Goal: Find specific page/section: Find specific page/section

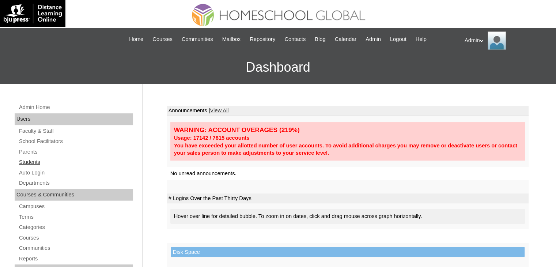
click at [29, 161] on link "Students" at bounding box center [75, 162] width 115 height 9
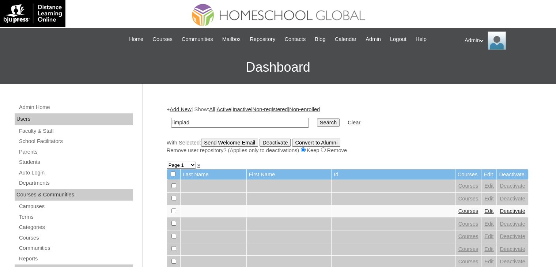
type input "Limpiada"
click at [317, 123] on input "Search" at bounding box center [328, 122] width 23 height 8
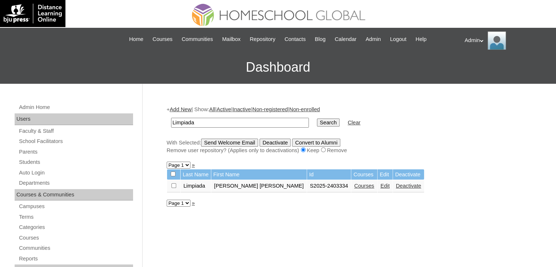
click at [354, 185] on link "Courses" at bounding box center [364, 186] width 20 height 6
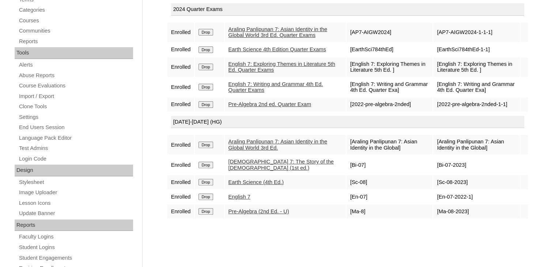
scroll to position [218, 0]
click at [243, 198] on link "English 7" at bounding box center [239, 196] width 22 height 6
